Goal: Ask a question: Seek information or help from site administrators or community

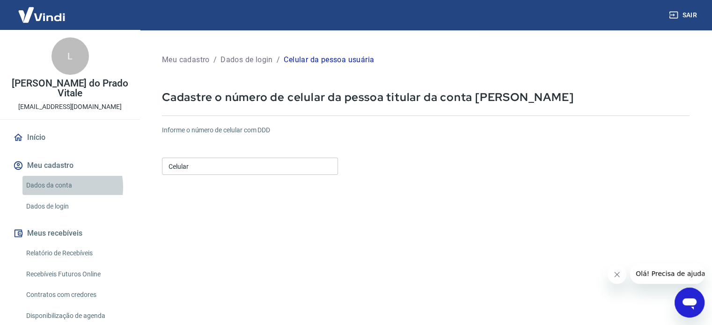
click at [55, 177] on link "Dados da conta" at bounding box center [75, 185] width 106 height 19
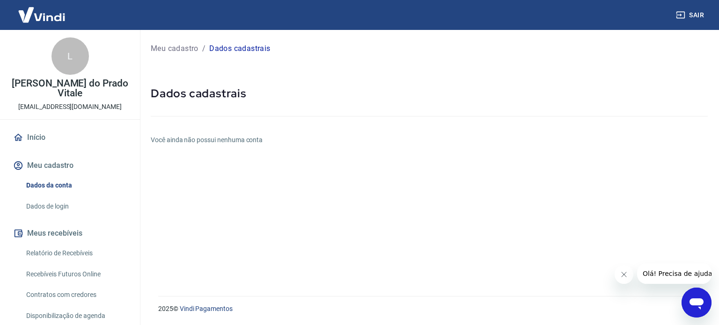
click at [58, 198] on link "Dados de login" at bounding box center [75, 206] width 106 height 19
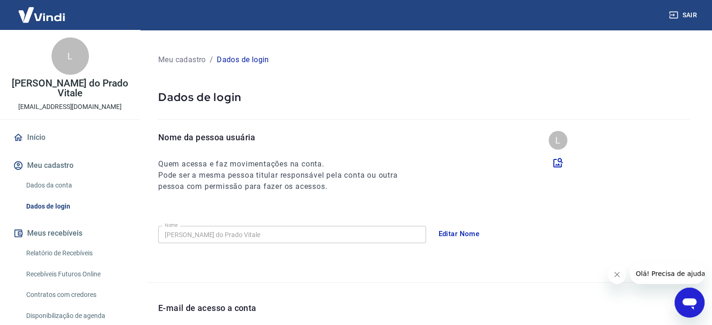
click at [56, 179] on link "Dados da conta" at bounding box center [75, 185] width 106 height 19
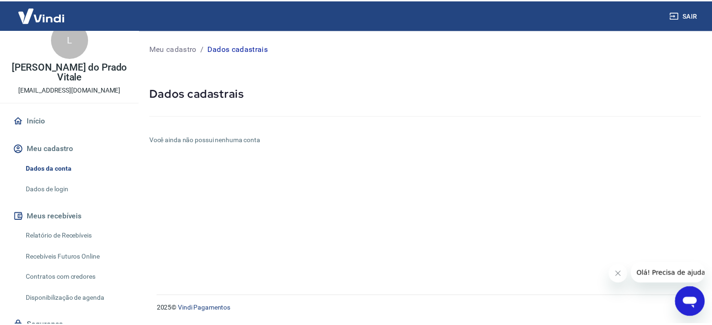
scroll to position [46, 0]
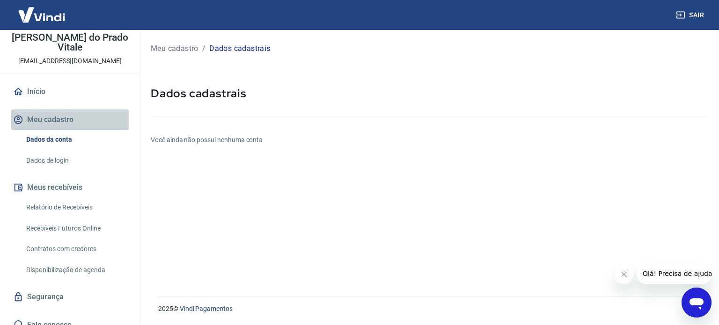
click at [75, 109] on button "Meu cadastro" at bounding box center [69, 119] width 117 height 21
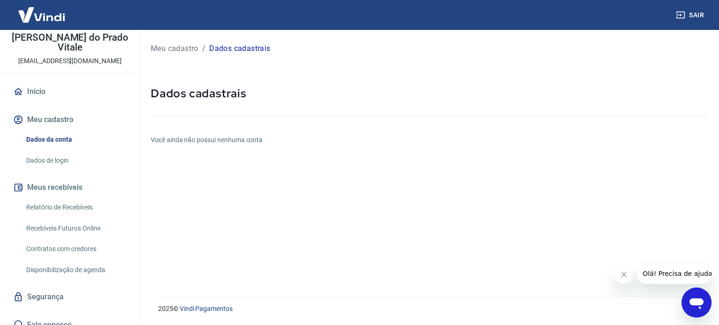
click at [60, 151] on link "Dados de login" at bounding box center [75, 160] width 106 height 19
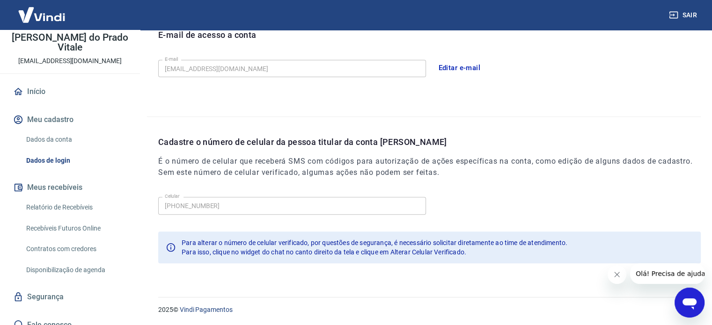
scroll to position [273, 0]
click at [683, 272] on span "Olá! Precisa de ajuda?" at bounding box center [671, 273] width 73 height 7
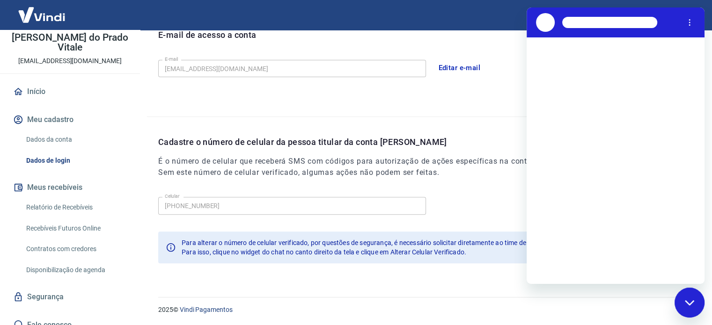
scroll to position [0, 0]
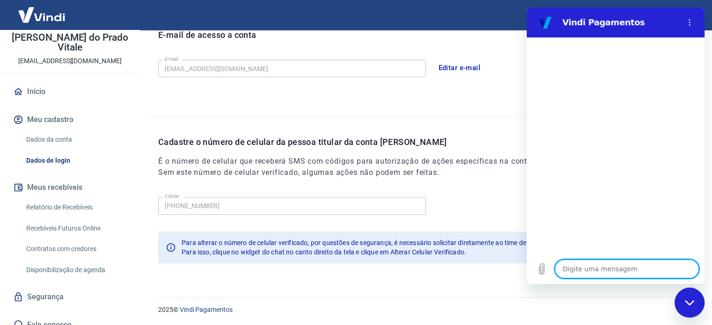
type textarea "N"
type textarea "x"
type textarea "Nã"
type textarea "x"
type textarea "Não"
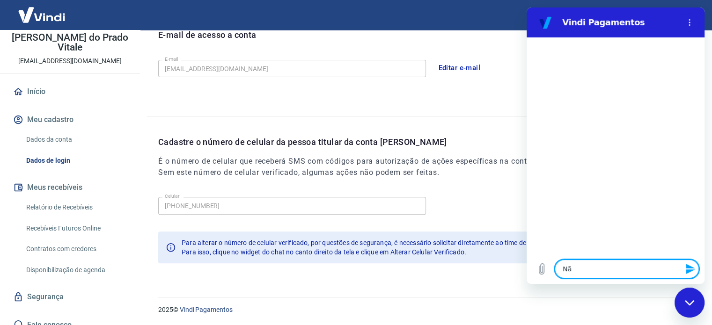
type textarea "x"
type textarea "Não"
type textarea "x"
type textarea "Não e"
type textarea "x"
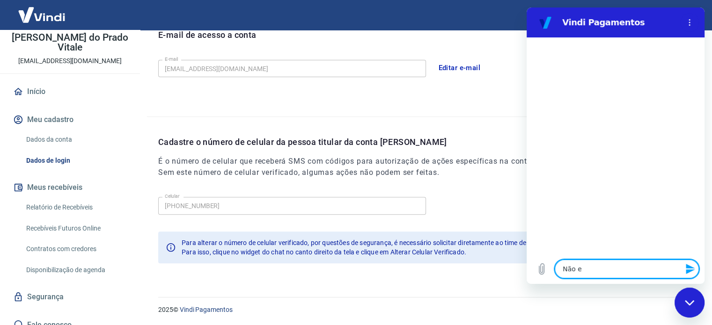
type textarea "Não en"
type textarea "x"
type textarea "Não enc"
type textarea "x"
type textarea "Não enco"
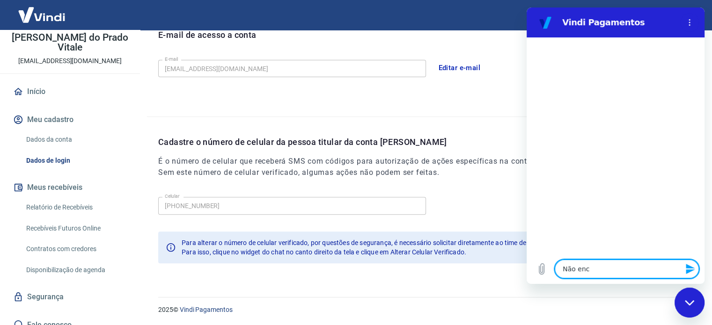
type textarea "x"
type textarea "Não encon"
type textarea "x"
type textarea "Não encont"
type textarea "x"
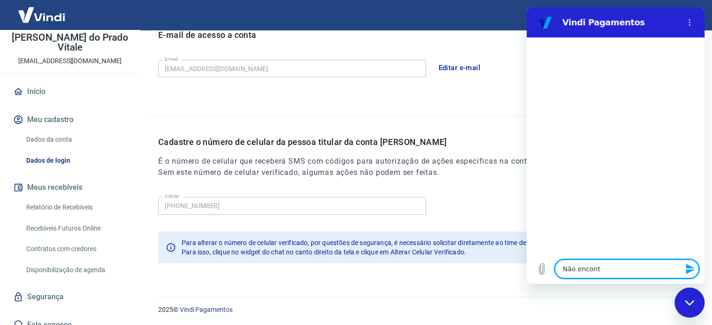
type textarea "Não encontr"
type textarea "x"
type textarea "Não encontre"
type textarea "x"
type textarea "Não encontrei"
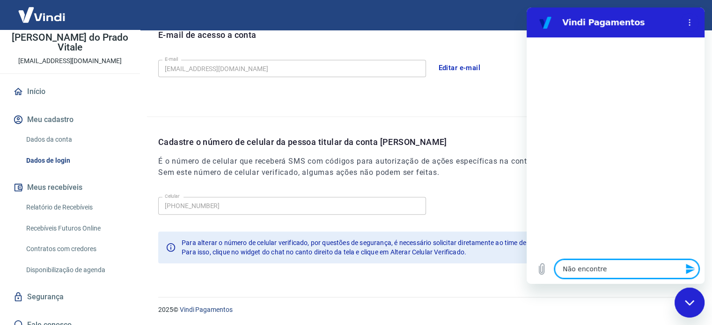
type textarea "x"
type textarea "Não encontrei"
type textarea "x"
type textarea "Não encontrei o"
type textarea "x"
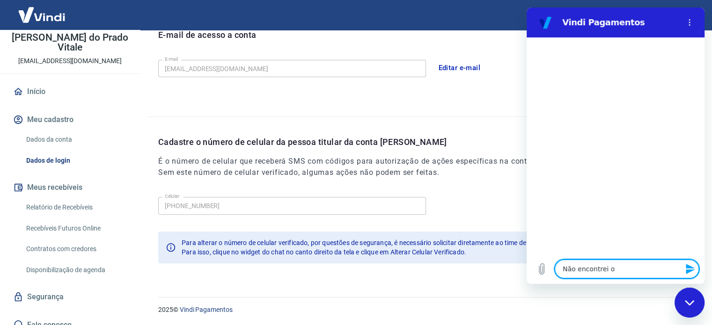
type textarea "Não encontrei on"
type textarea "x"
type textarea "Não encontrei ond"
type textarea "x"
type textarea "Não encontrei onde"
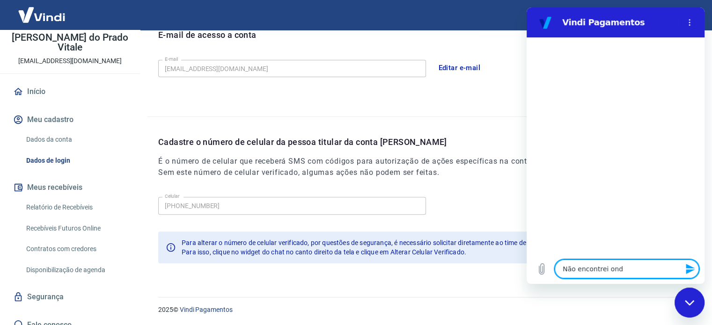
type textarea "x"
type textarea "Não encontrei onde"
type textarea "x"
type textarea "Não encontrei onde c"
type textarea "x"
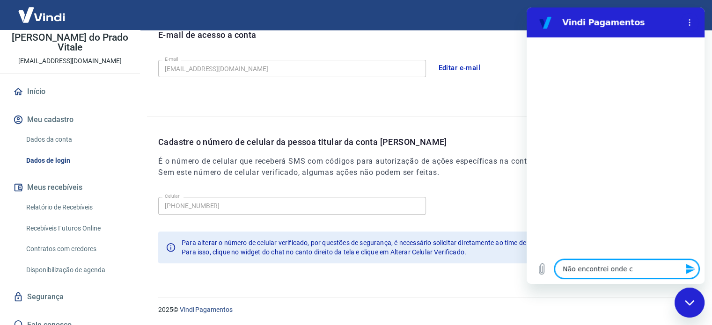
type textarea "Não encontrei onde ca"
type textarea "x"
type textarea "Não encontrei onde cad"
type textarea "x"
type textarea "Não encontrei onde cada"
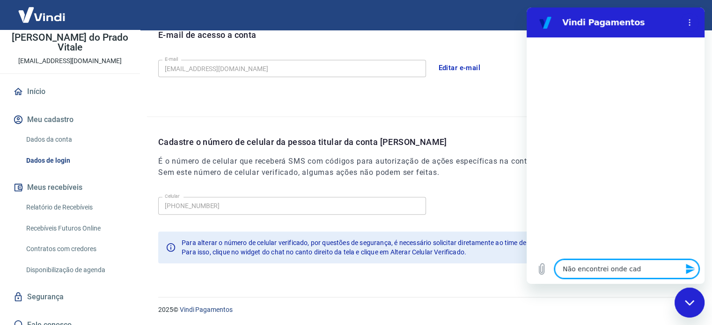
type textarea "x"
type textarea "Não encontrei onde cadas"
type textarea "x"
type textarea "Não encontrei onde cadast"
type textarea "x"
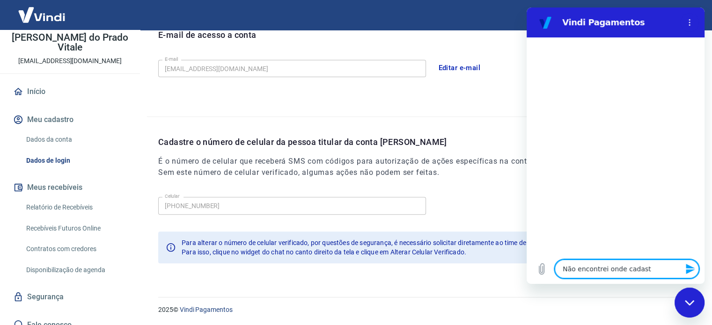
type textarea "Não encontrei onde cadastr"
type textarea "x"
type textarea "Não encontrei onde cadastra"
type textarea "x"
type textarea "Não encontrei onde cadastrar"
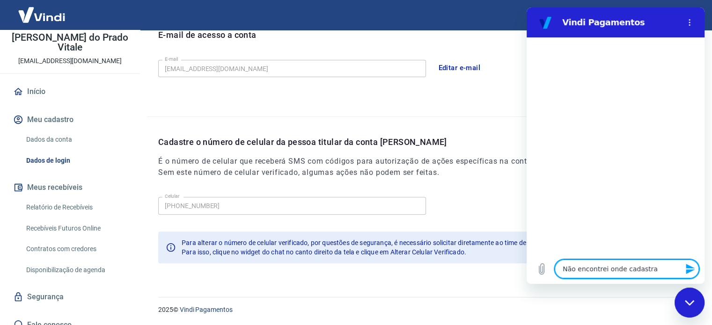
type textarea "x"
type textarea "Não encontrei onde cadastrar"
type textarea "x"
type textarea "Não encontrei onde cadastrar o"
type textarea "x"
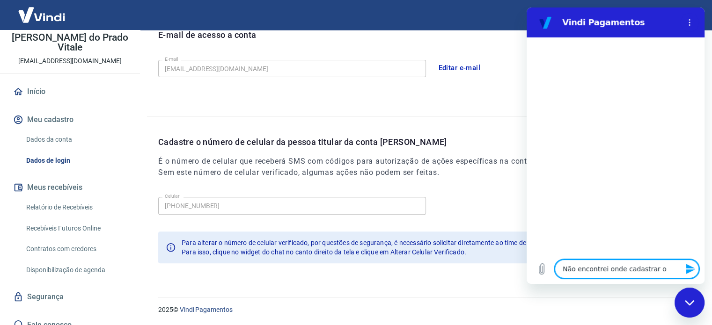
type textarea "Não encontrei onde cadastrar os"
type textarea "x"
type textarea "Não encontrei onde cadastrar os"
type textarea "x"
type textarea "Não encontrei onde cadastrar os d"
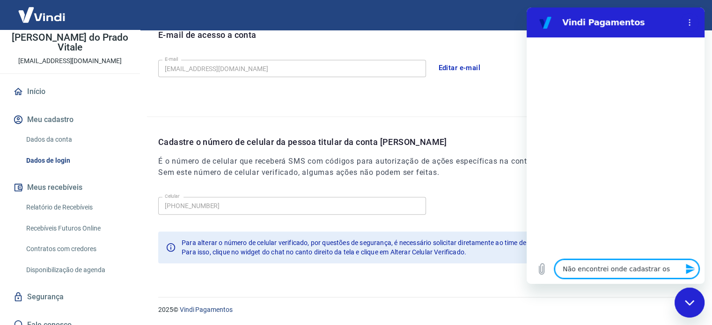
type textarea "x"
type textarea "Não encontrei onde cadastrar os da"
type textarea "x"
type textarea "Não encontrei onde cadastrar os dad"
type textarea "x"
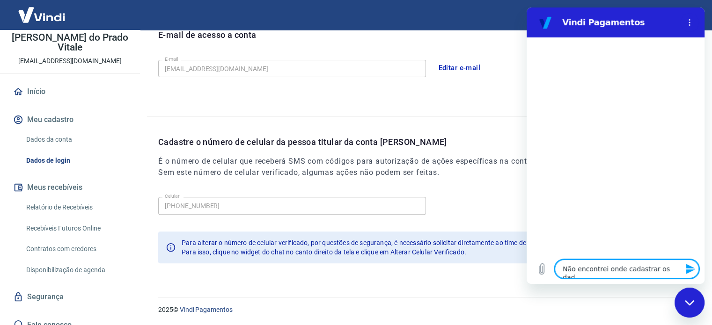
type textarea "Não encontrei onde cadastrar os dado"
type textarea "x"
type textarea "Não encontrei onde cadastrar os dados"
type textarea "x"
type textarea "Não encontrei onde cadastrar os dados"
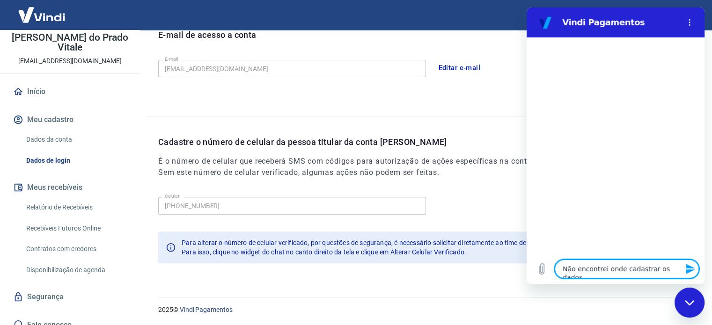
type textarea "x"
type textarea "Não encontrei onde cadastrar os dados b"
type textarea "x"
type textarea "Não encontrei onde cadastrar os dados ba"
type textarea "x"
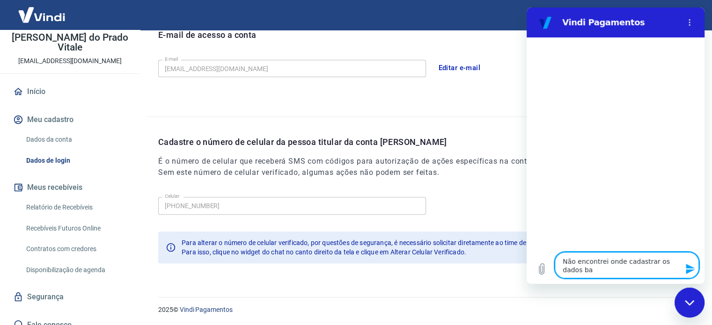
type textarea "Não encontrei onde cadastrar os dados ban"
type textarea "x"
type textarea "Não encontrei onde cadastrar os dados banc"
type textarea "x"
type textarea "Não encontrei onde cadastrar os dados bancá"
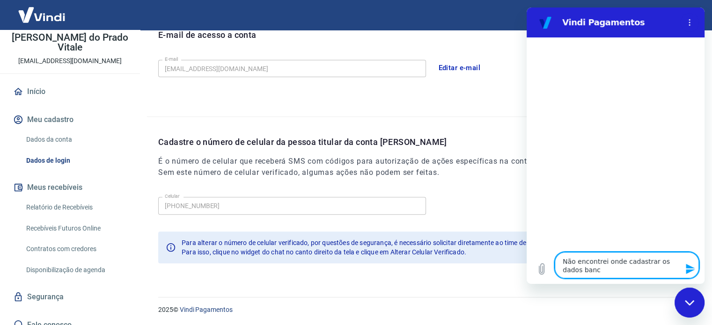
type textarea "x"
type textarea "Não encontrei onde cadastrar os dados bancár"
type textarea "x"
type textarea "Não encontrei onde cadastrar os dados bancári"
type textarea "x"
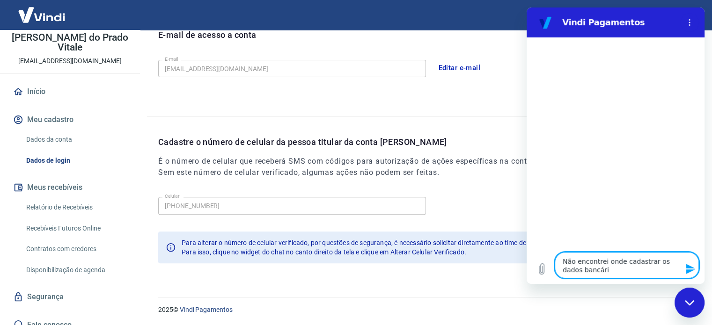
type textarea "Não encontrei onde cadastrar os dados bancário"
type textarea "x"
type textarea "Não encontrei onde cadastrar os dados bancários"
type textarea "x"
type textarea "Não encontrei onde cadastrar os dados bancários"
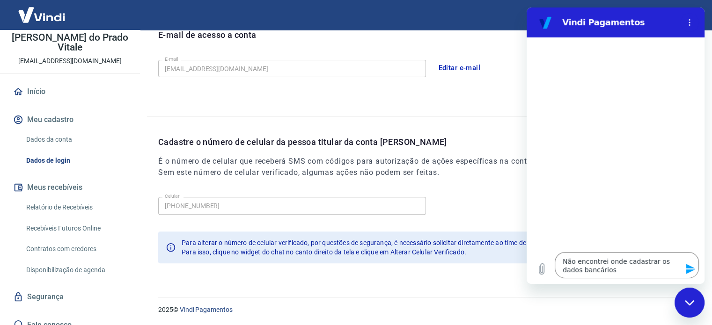
click at [695, 307] on div "Fechar janela de mensagens" at bounding box center [689, 303] width 28 height 28
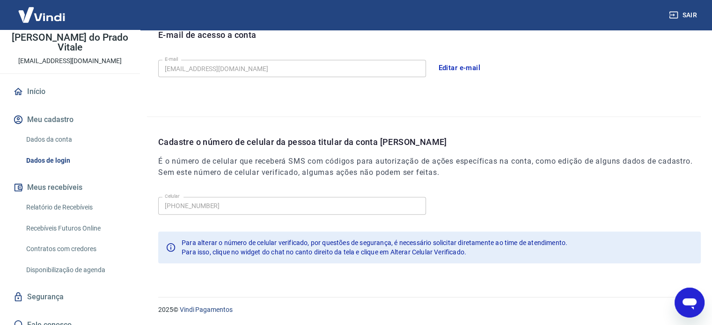
click at [695, 307] on icon "Abrir janela de mensagens" at bounding box center [689, 302] width 17 height 17
type textarea "x"
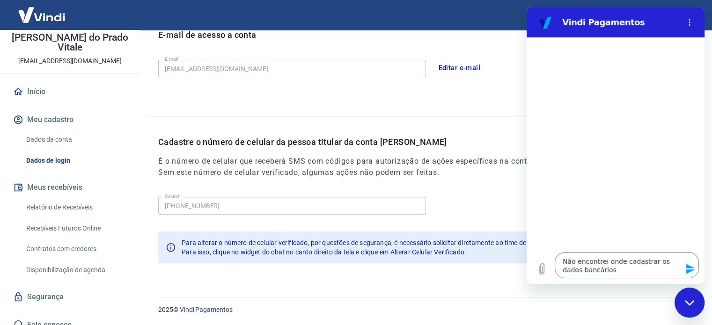
click at [692, 269] on icon "Enviar mensagem" at bounding box center [689, 268] width 11 height 11
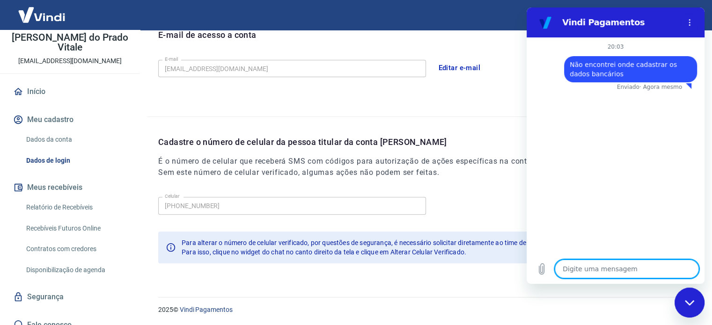
type textarea "x"
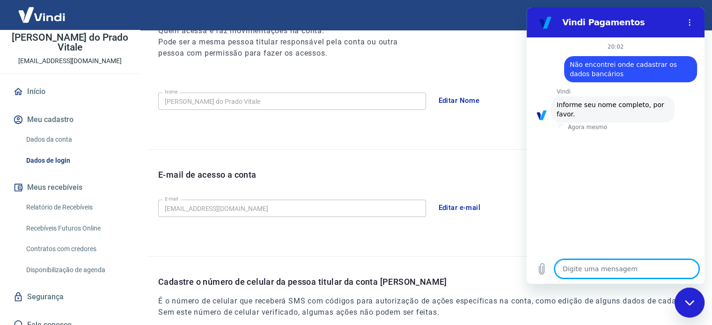
scroll to position [133, 0]
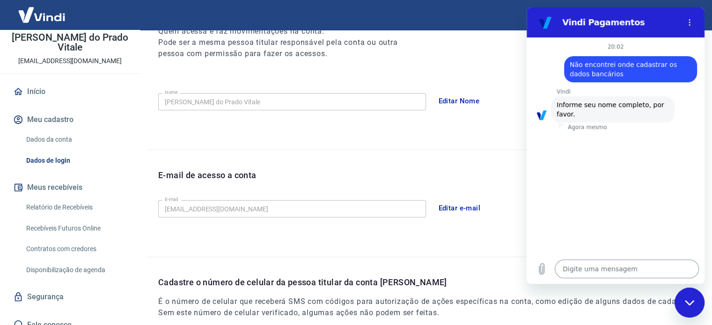
click at [583, 267] on textarea at bounding box center [626, 269] width 144 height 19
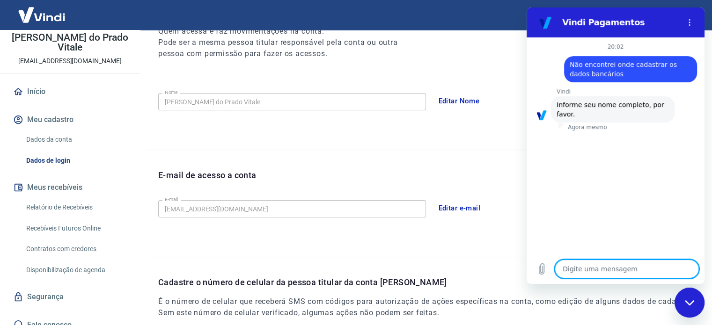
type textarea "L"
type textarea "x"
type textarea "Lu"
type textarea "x"
type textarea "Lui"
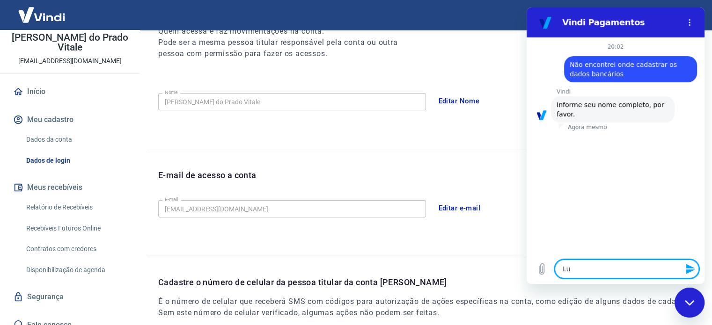
type textarea "x"
type textarea "Luiz"
type textarea "x"
type textarea "Luiz"
type textarea "x"
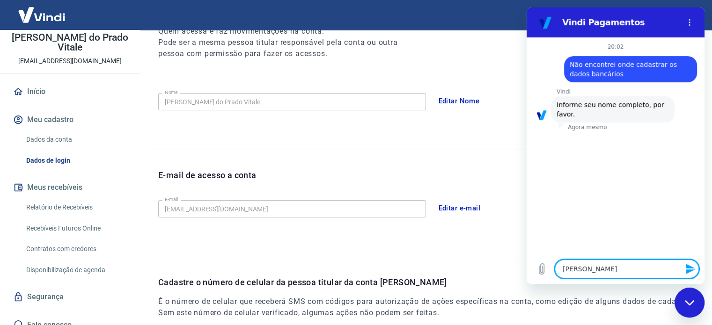
type textarea "Luiz F"
type textarea "x"
type textarea "Luiz Fe"
type textarea "x"
type textarea "Luiz Fel"
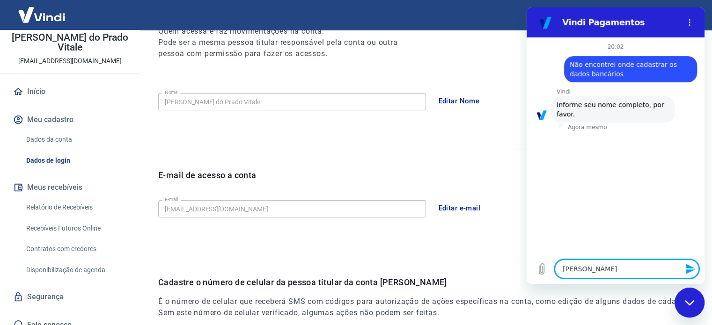
type textarea "x"
type textarea "Luiz Feli"
type textarea "x"
type textarea "Luiz Felip"
type textarea "x"
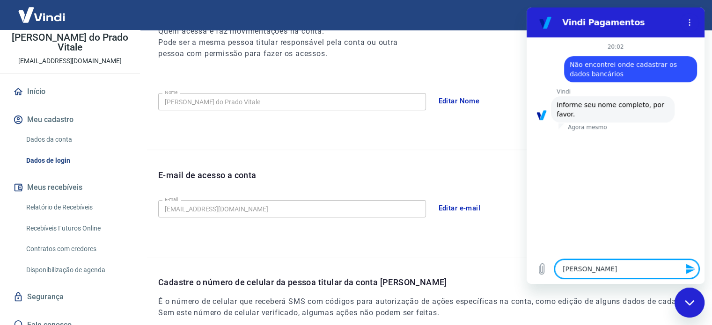
type textarea "Luiz Felipe"
type textarea "x"
type textarea "Luiz Felipe"
type textarea "x"
type textarea "Luiz Felipe d"
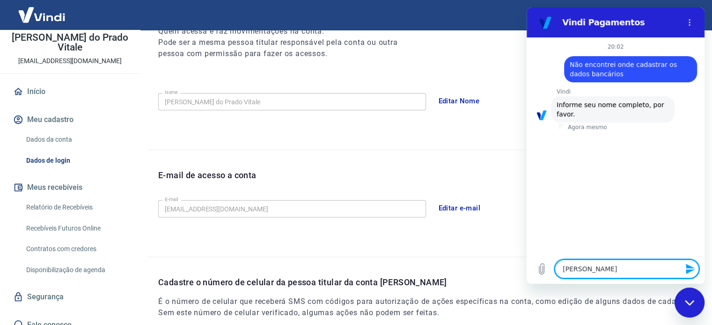
type textarea "x"
type textarea "Luiz Felipe do"
type textarea "x"
type textarea "Luiz Felipe do"
type textarea "x"
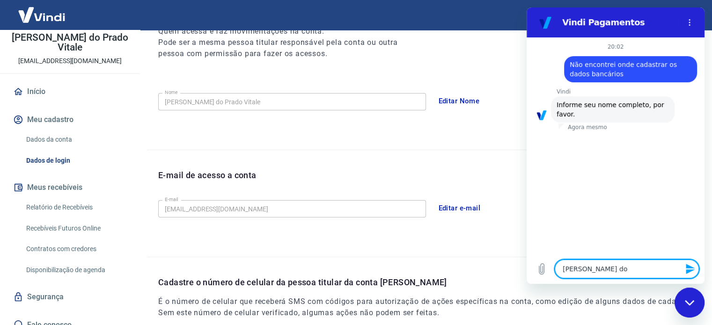
type textarea "Luiz Felipe do P"
type textarea "x"
type textarea "Luiz Felipe do Pr"
type textarea "x"
type textarea "Luiz Felipe do Pra"
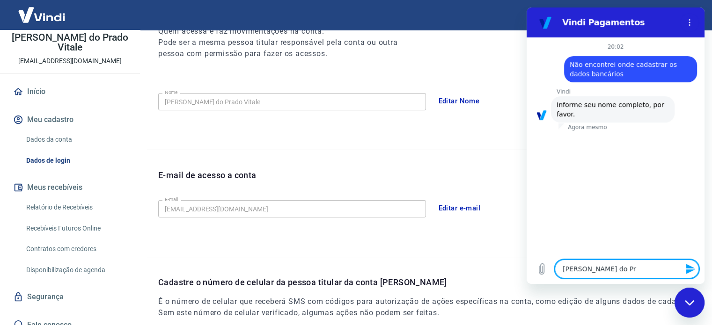
type textarea "x"
type textarea "Luiz Felipe do Prad"
type textarea "x"
type textarea "Luiz Felipe do Prado"
type textarea "x"
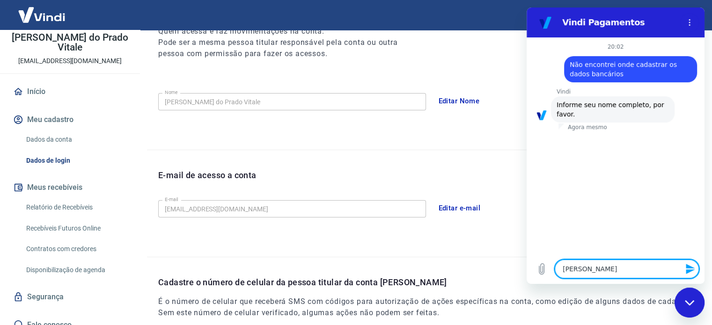
type textarea "Luiz Felipe do Prado"
type textarea "x"
type textarea "Luiz Felipe do Prado V"
type textarea "x"
type textarea "Luiz Felipe do Prado Vi"
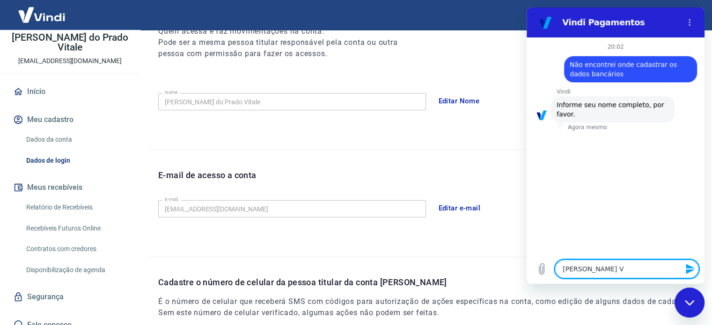
type textarea "x"
type textarea "Luiz Felipe do Prado Vit"
type textarea "x"
type textarea "Luiz Felipe do Prado Vita"
type textarea "x"
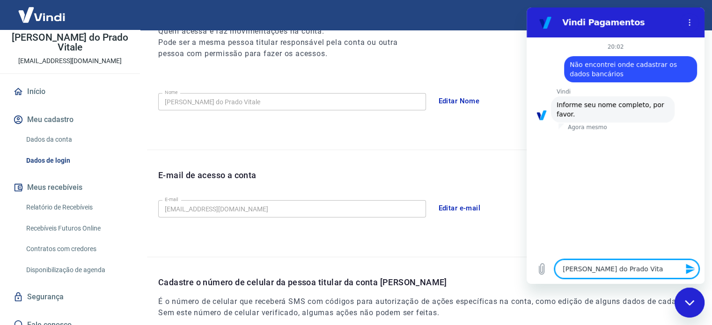
type textarea "Luiz Felipe do Prado Vital"
type textarea "x"
type textarea "Luiz Felipe do Prado Vitale"
type textarea "x"
type textarea "Luiz Felipe do Prado Vitale"
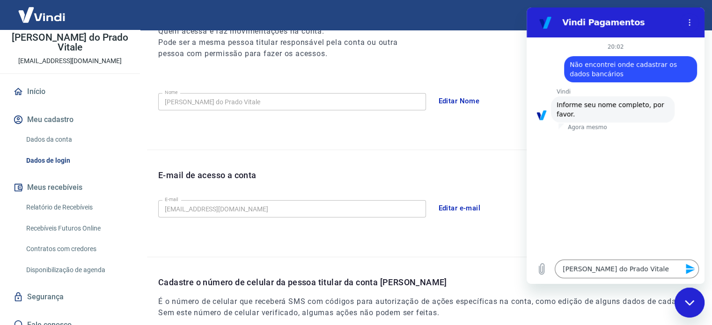
click at [687, 308] on div "Fechar janela de mensagens" at bounding box center [689, 303] width 28 height 28
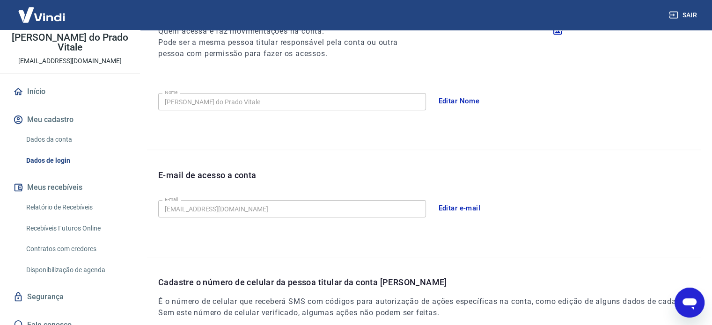
click at [687, 308] on icon "Abrir janela de mensagens" at bounding box center [689, 302] width 17 height 17
type textarea "x"
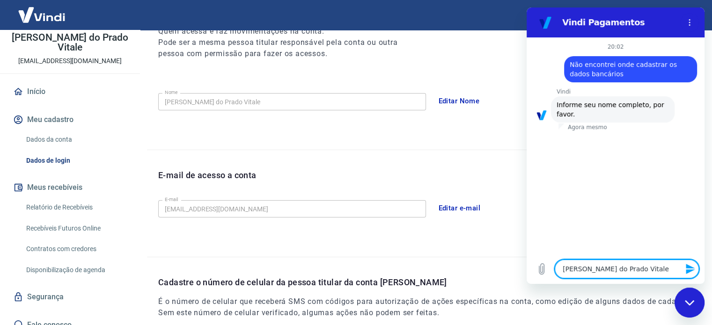
click at [688, 271] on icon "Enviar mensagem" at bounding box center [689, 269] width 9 height 10
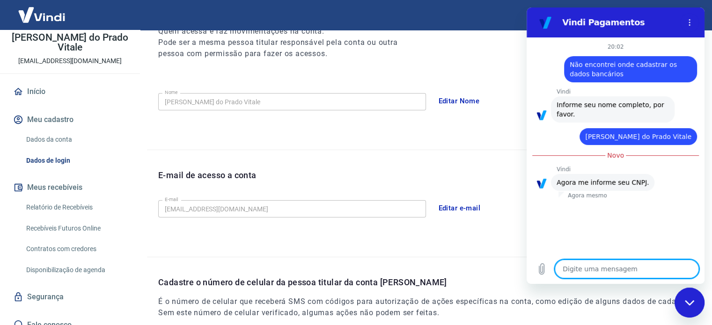
type textarea "x"
paste textarea "23.539.046/0001-89"
type textarea "23.539.046/0001-89"
type textarea "x"
type textarea "23.539.046/0001-89"
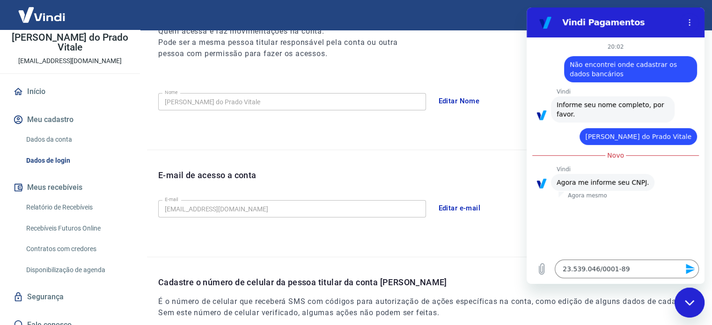
click at [693, 268] on icon "Enviar mensagem" at bounding box center [689, 269] width 9 height 10
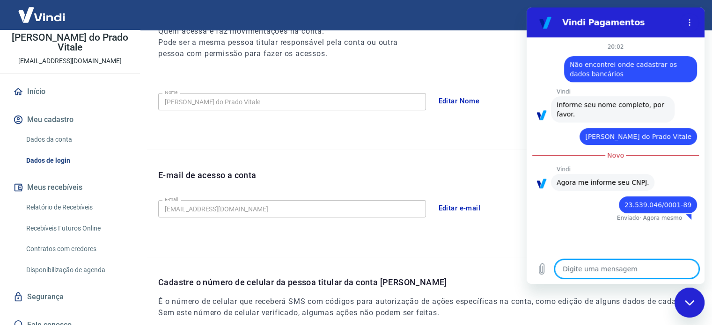
type textarea "x"
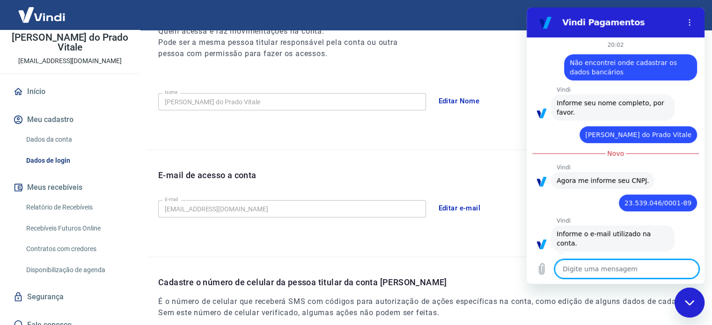
scroll to position [0, 0]
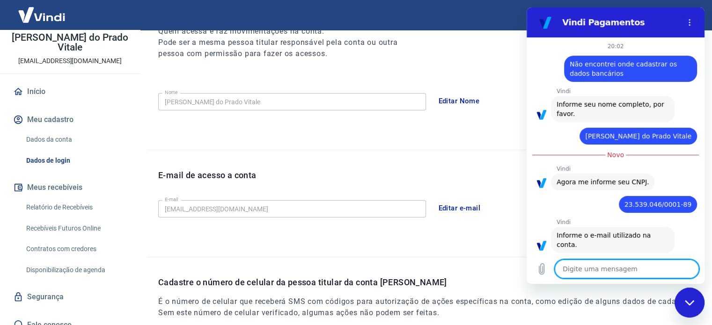
type textarea "l"
type textarea "x"
type textarea "lf"
type textarea "x"
type textarea "lfv"
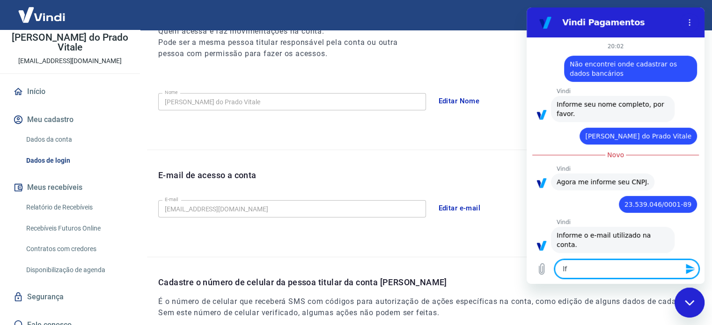
type textarea "x"
type textarea "lfvi"
type textarea "x"
type textarea "lfvit"
type textarea "x"
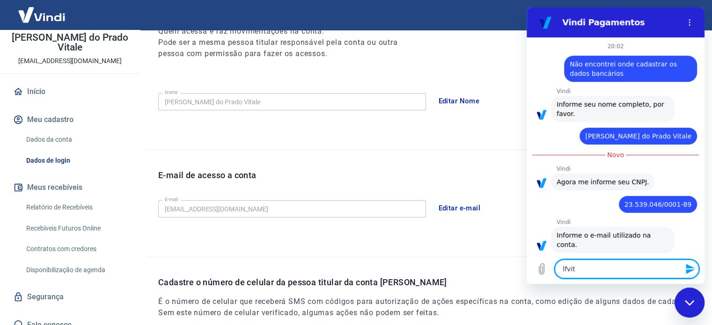
type textarea "lfvita"
type textarea "x"
type textarea "lfvital"
type textarea "x"
type textarea "lfvitale"
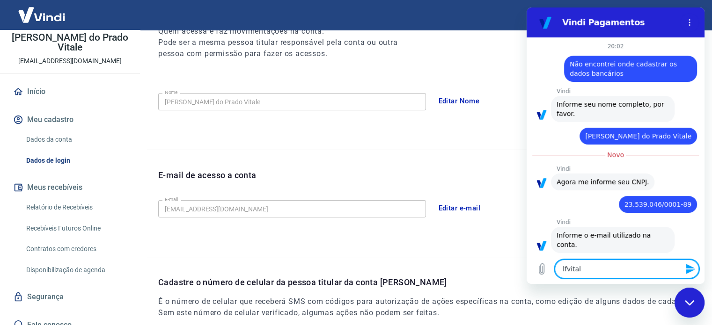
type textarea "x"
type textarea "lfvitale@"
type textarea "x"
type textarea "lfvitale@h"
type textarea "x"
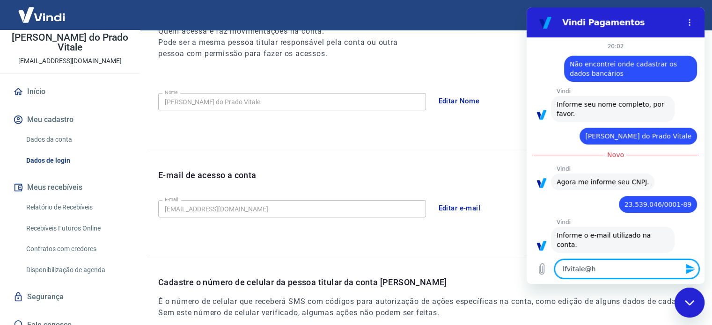
type textarea "lfvitale@ho"
type textarea "x"
type textarea "lfvitale@hot"
type textarea "x"
type textarea "lfvitale@hotm"
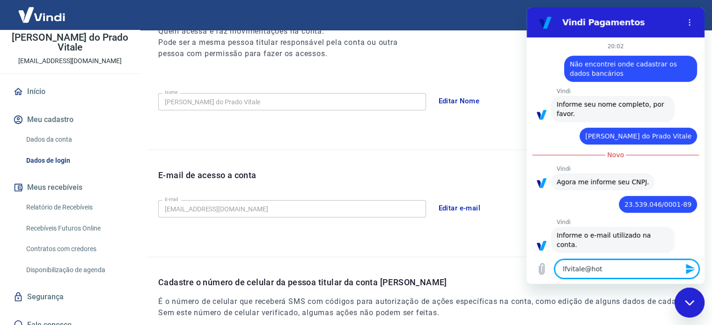
type textarea "x"
type textarea "lfvitale@hotma"
type textarea "x"
type textarea "lfvitale@hotmai"
type textarea "x"
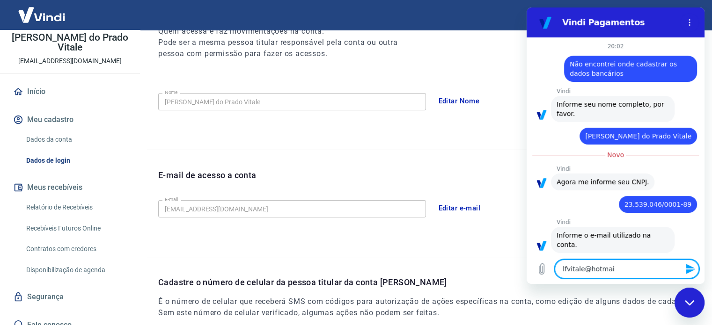
type textarea "lfvitale@hotmail"
type textarea "x"
type textarea "lfvitale@hotmail."
type textarea "x"
type textarea "lfvitale@hotmail.c"
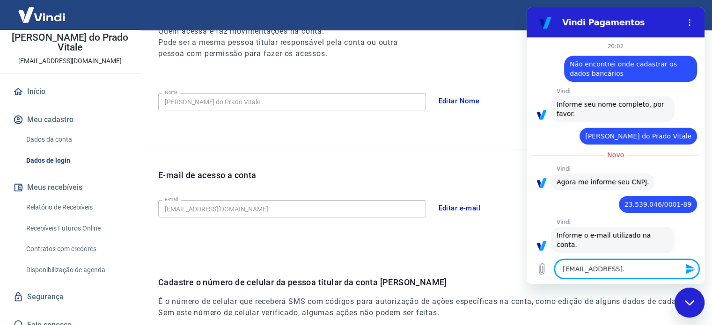
type textarea "x"
type textarea "lfvitale@hotmail.co"
type textarea "x"
type textarea "lfvitale@hotmail.com"
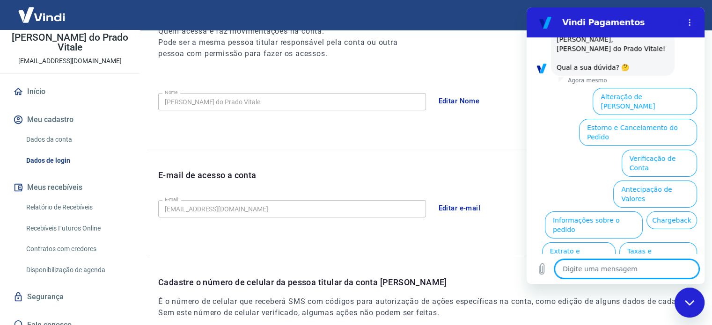
scroll to position [265, 0]
click at [657, 149] on button "Verificação de Conta" at bounding box center [658, 162] width 75 height 27
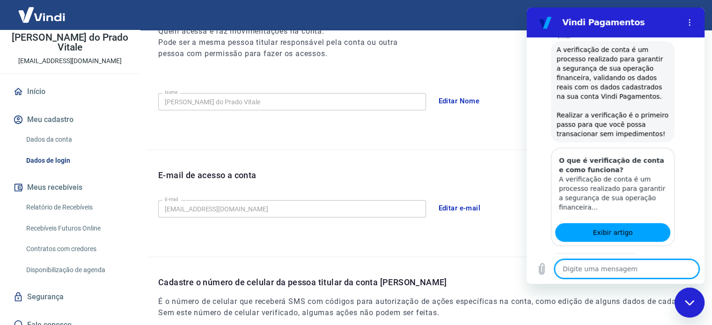
scroll to position [359, 0]
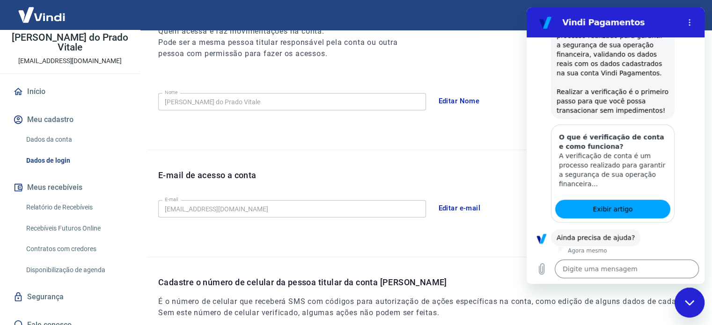
click at [641, 258] on button "Sim" at bounding box center [650, 267] width 27 height 18
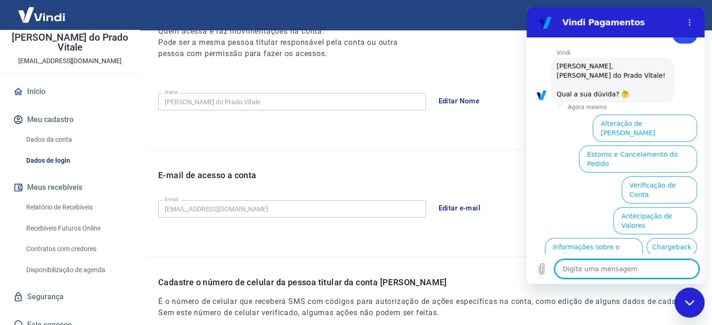
scroll to position [601, 0]
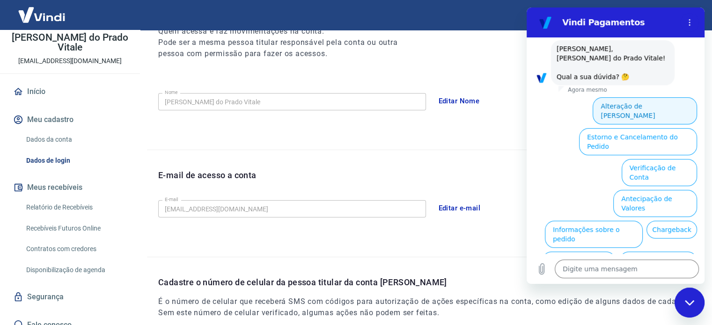
click at [646, 97] on button "Alteração de Dados Cadastrais" at bounding box center [644, 110] width 104 height 27
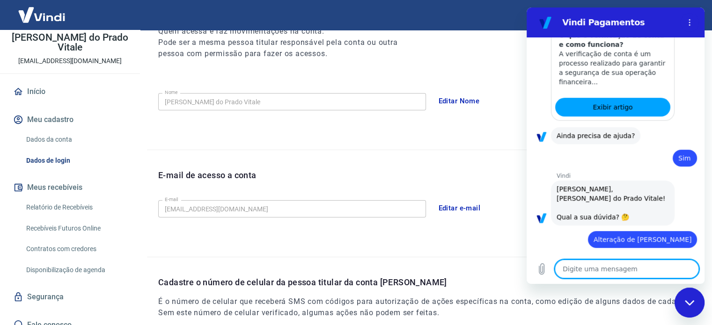
scroll to position [548, 0]
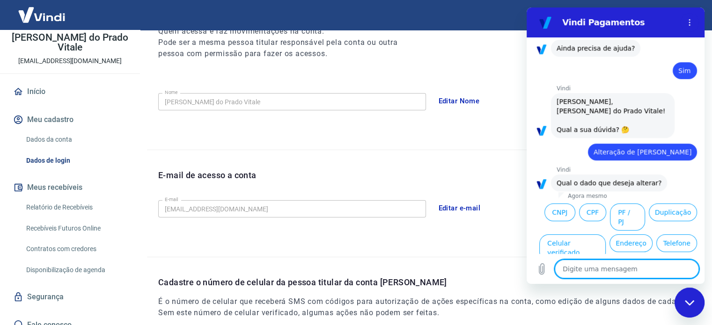
click at [610, 265] on button "Dados bancários" at bounding box center [626, 278] width 64 height 27
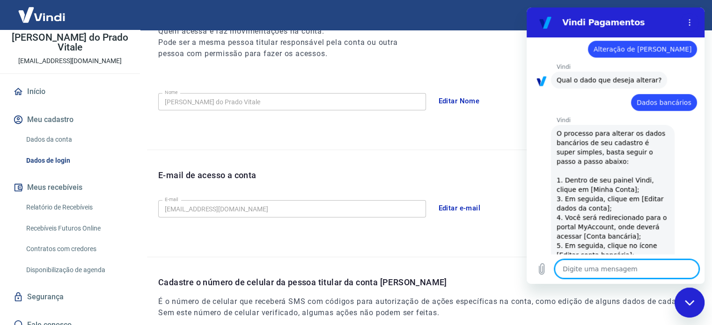
scroll to position [668, 0]
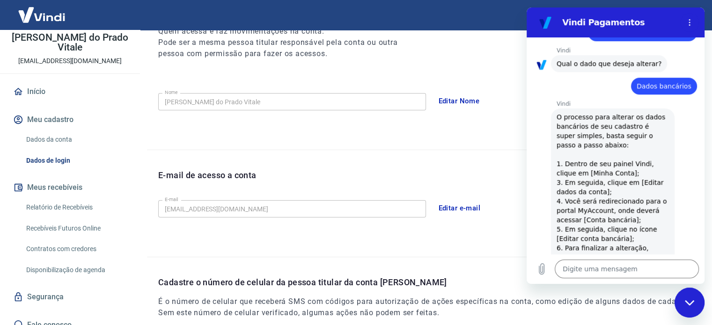
click at [691, 305] on icon "Fechar janela de mensagens" at bounding box center [689, 303] width 10 height 6
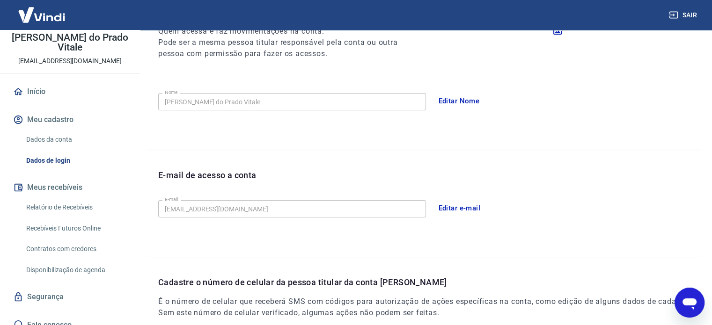
click at [52, 134] on link "Dados da conta" at bounding box center [75, 139] width 106 height 19
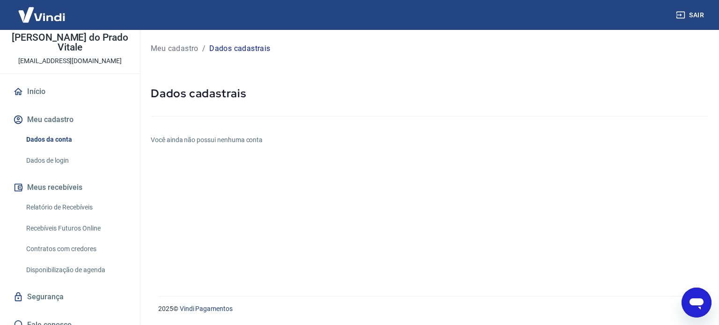
click at [202, 137] on h6 "Você ainda não possui nenhuma conta" at bounding box center [429, 140] width 557 height 10
click at [188, 51] on p "Meu cadastro" at bounding box center [175, 48] width 48 height 11
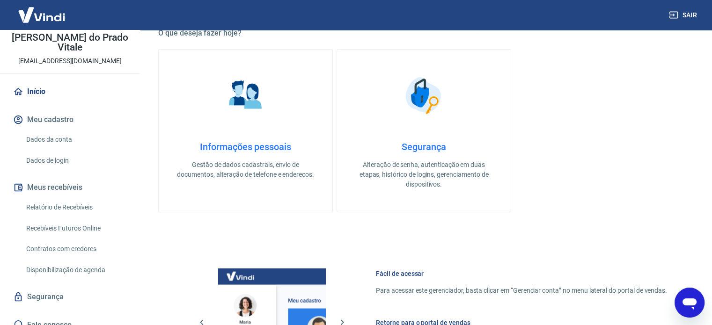
scroll to position [276, 0]
click at [236, 147] on h4 "Informações pessoais" at bounding box center [246, 147] width 144 height 11
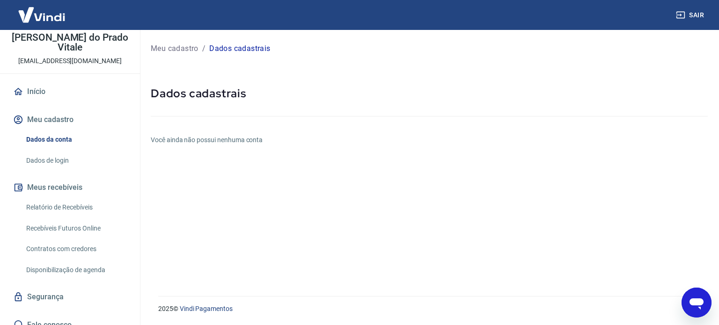
click at [236, 142] on h6 "Você ainda não possui nenhuma conta" at bounding box center [429, 140] width 557 height 10
click at [54, 151] on link "Dados de login" at bounding box center [75, 160] width 106 height 19
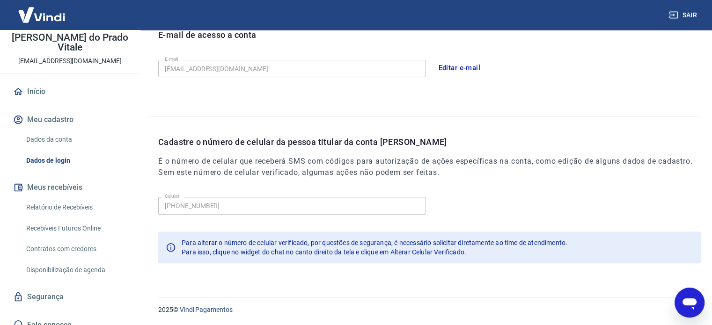
scroll to position [86, 0]
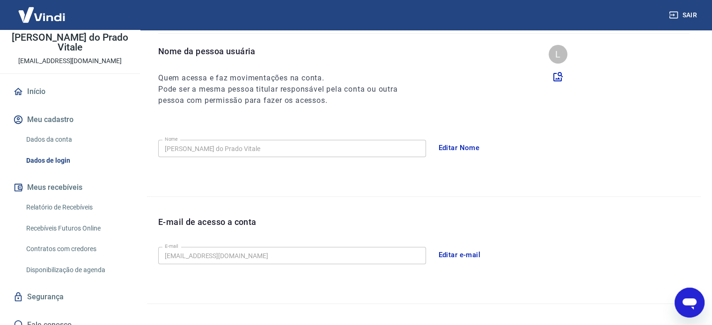
click at [60, 130] on link "Dados da conta" at bounding box center [75, 139] width 106 height 19
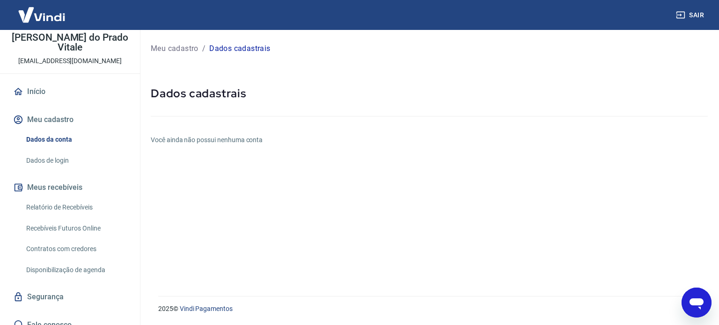
click at [60, 200] on link "Relatório de Recebíveis" at bounding box center [75, 207] width 106 height 19
